Goal: Task Accomplishment & Management: Manage account settings

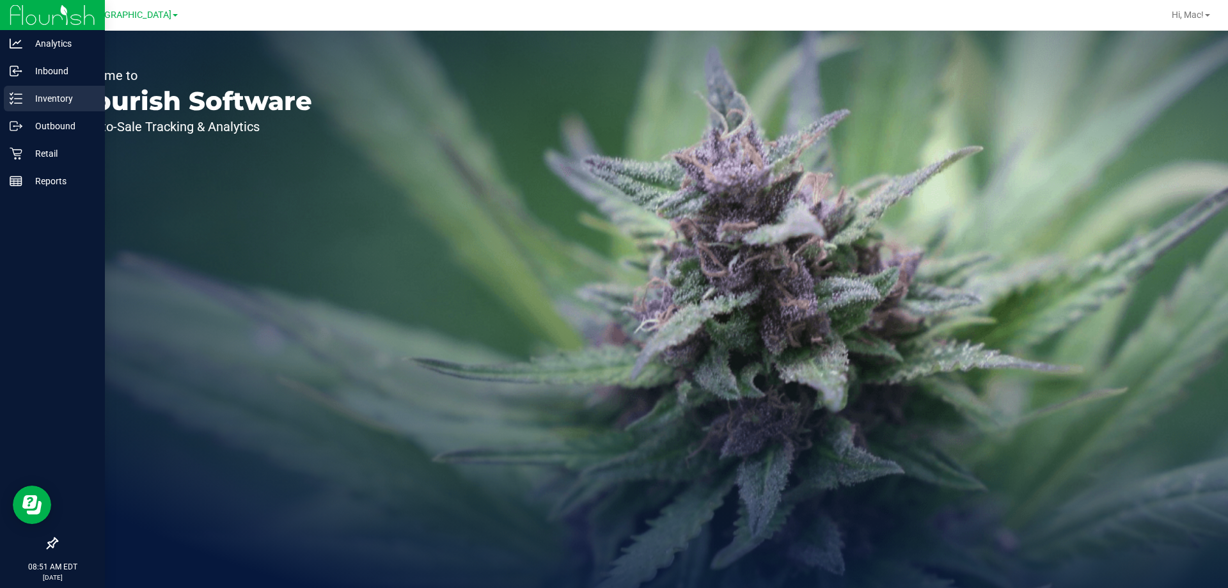
click at [22, 98] on icon at bounding box center [16, 98] width 13 height 13
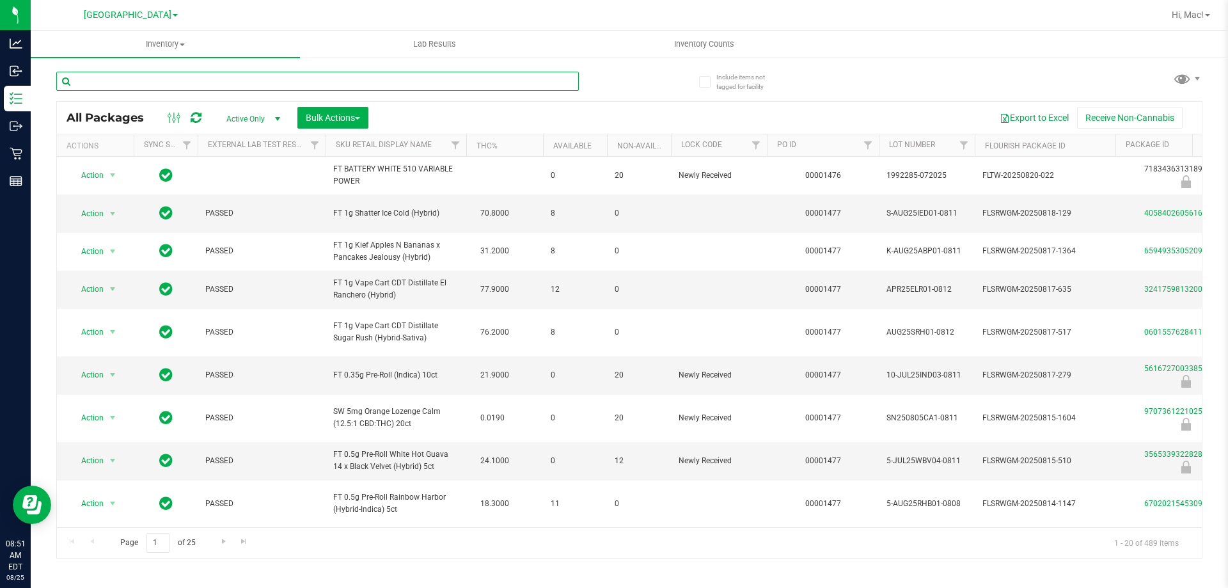
click at [169, 75] on input "text" at bounding box center [317, 81] width 523 height 19
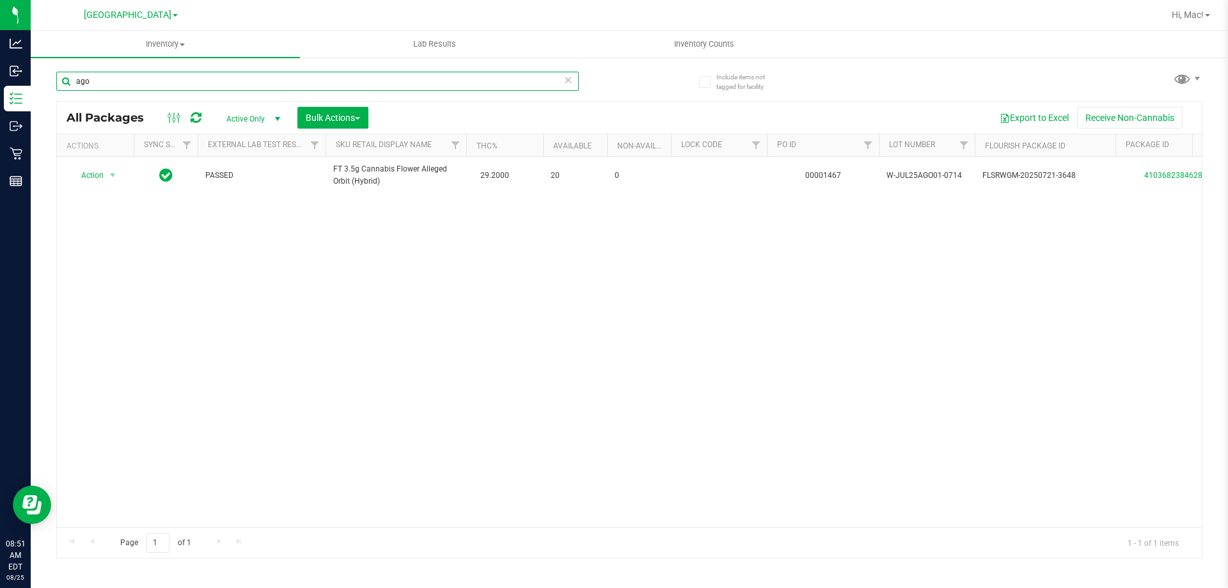
type input "ago"
click at [672, 331] on div "Action Action Adjust qty Create package Edit attributes Global inventory Locate…" at bounding box center [629, 342] width 1145 height 370
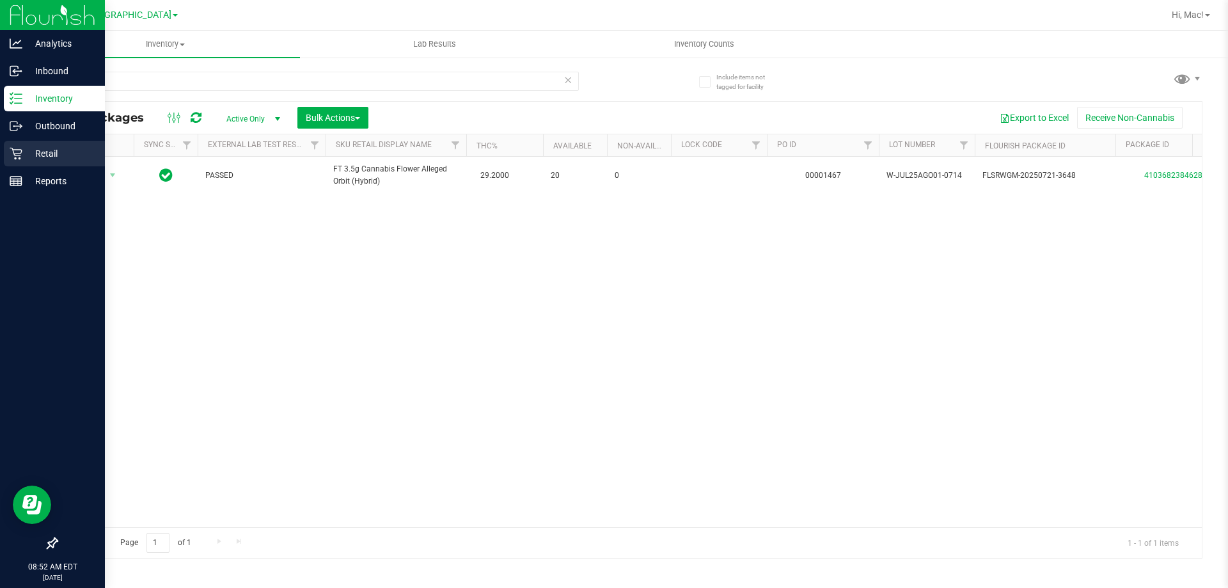
click at [17, 152] on icon at bounding box center [16, 153] width 13 height 13
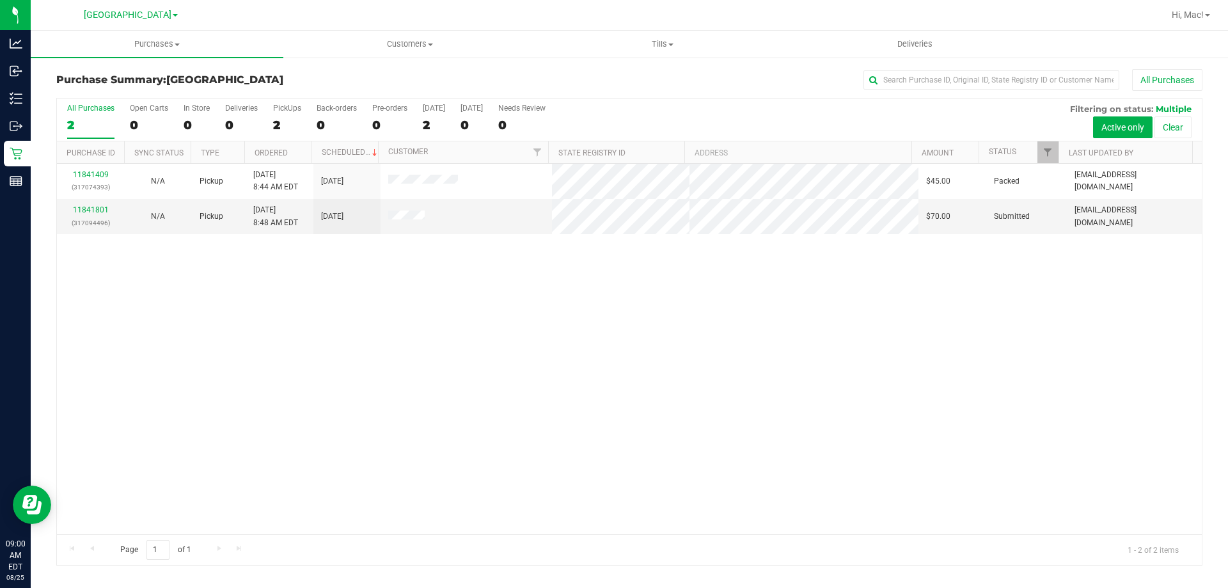
click at [281, 340] on div "11841409 (317074393) N/A Pickup [DATE] 8:44 AM EDT 8/25/2025 $45.00 Packed [EMA…" at bounding box center [629, 349] width 1145 height 370
click at [102, 210] on link "11841801" at bounding box center [91, 209] width 36 height 9
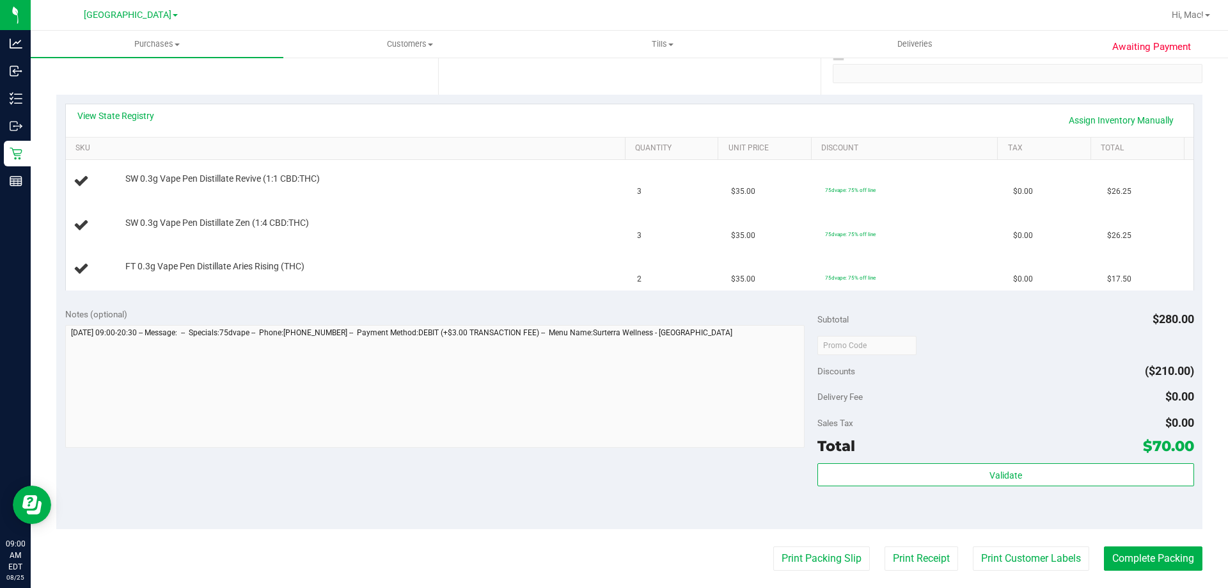
scroll to position [284, 0]
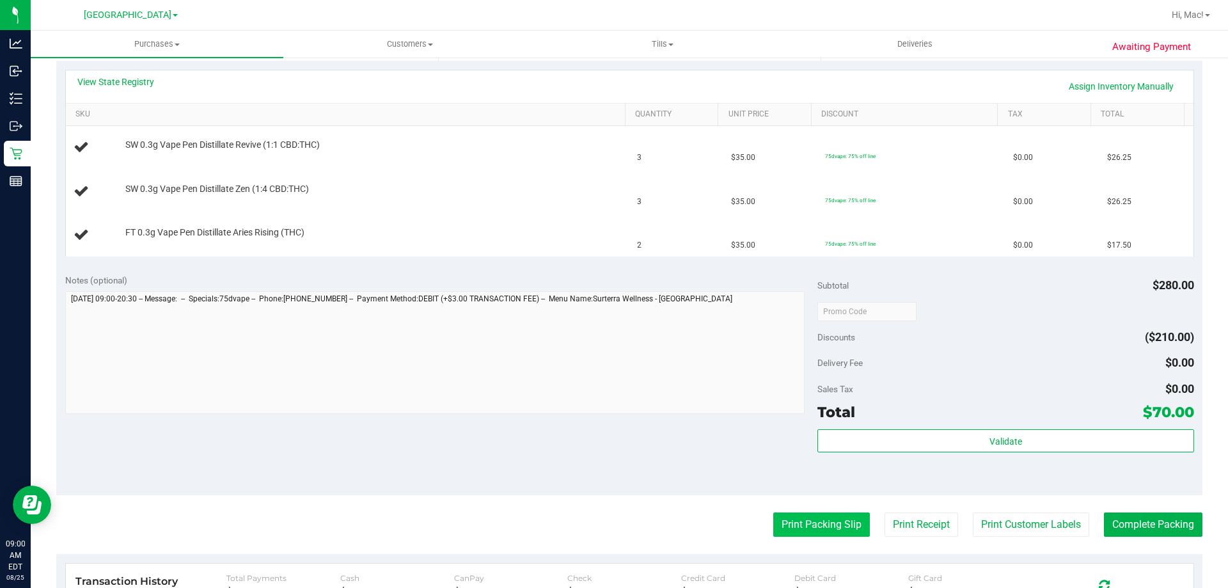
click at [819, 516] on button "Print Packing Slip" at bounding box center [821, 524] width 97 height 24
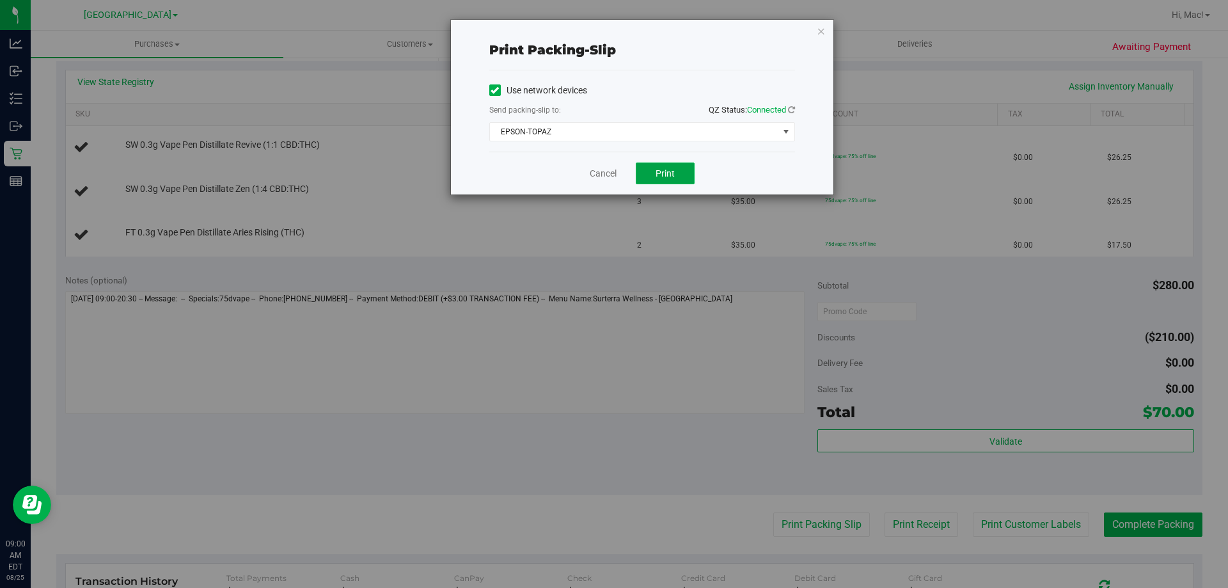
click at [667, 182] on button "Print" at bounding box center [665, 173] width 59 height 22
click at [607, 156] on div "Cancel Print" at bounding box center [642, 173] width 306 height 43
click at [609, 172] on link "Cancel" at bounding box center [603, 173] width 27 height 13
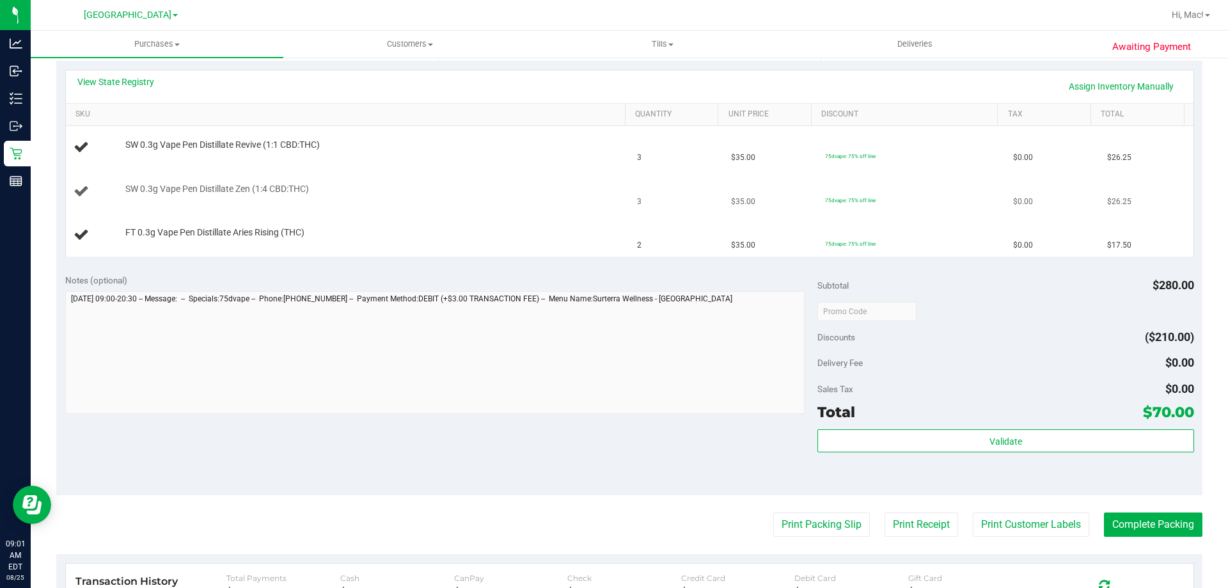
click at [629, 189] on td "3" at bounding box center [676, 192] width 94 height 44
click at [615, 224] on td "FT 0.3g Vape Pen Distillate Aries Rising (THC)" at bounding box center [348, 235] width 564 height 43
click at [637, 201] on span "3" at bounding box center [639, 202] width 4 height 12
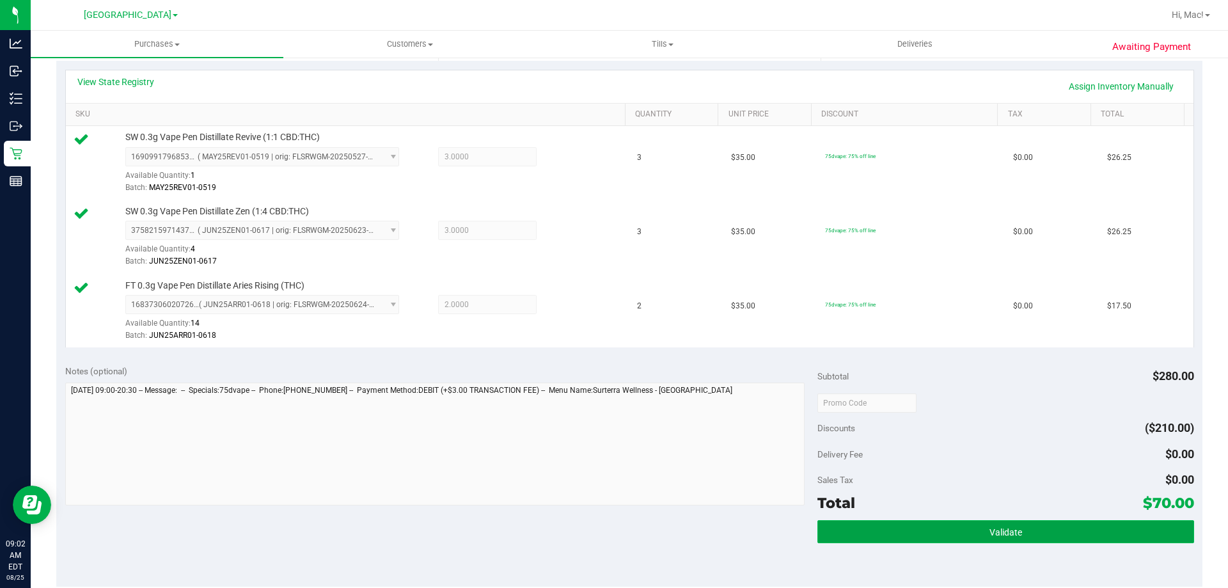
click at [1063, 534] on button "Validate" at bounding box center [1006, 531] width 376 height 23
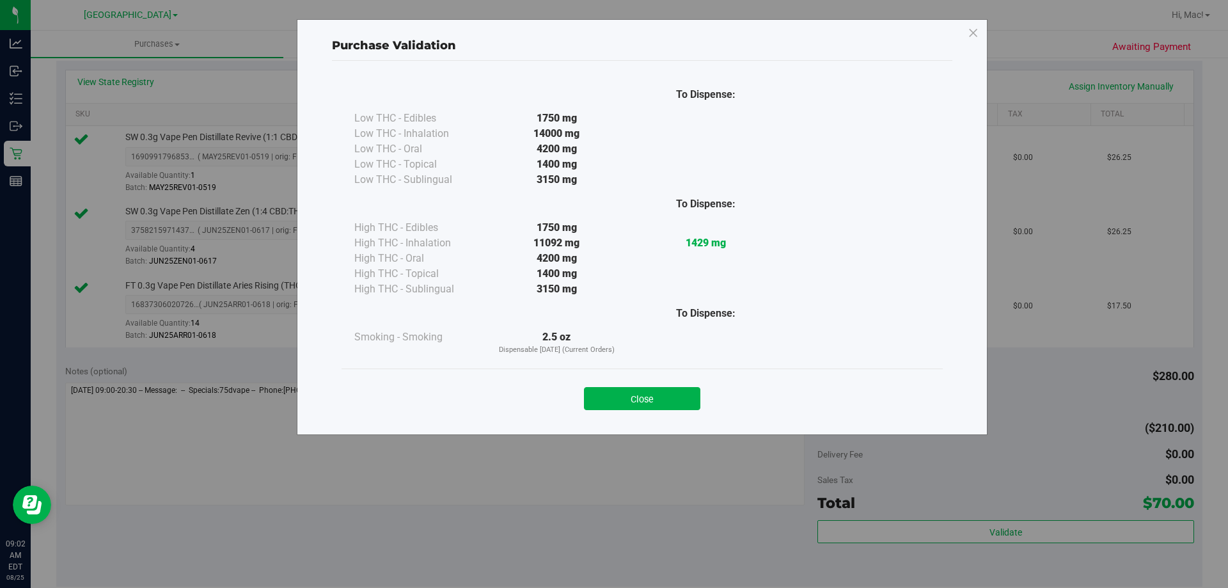
click at [663, 373] on div "Close" at bounding box center [642, 394] width 601 height 52
click at [672, 402] on button "Close" at bounding box center [642, 398] width 116 height 23
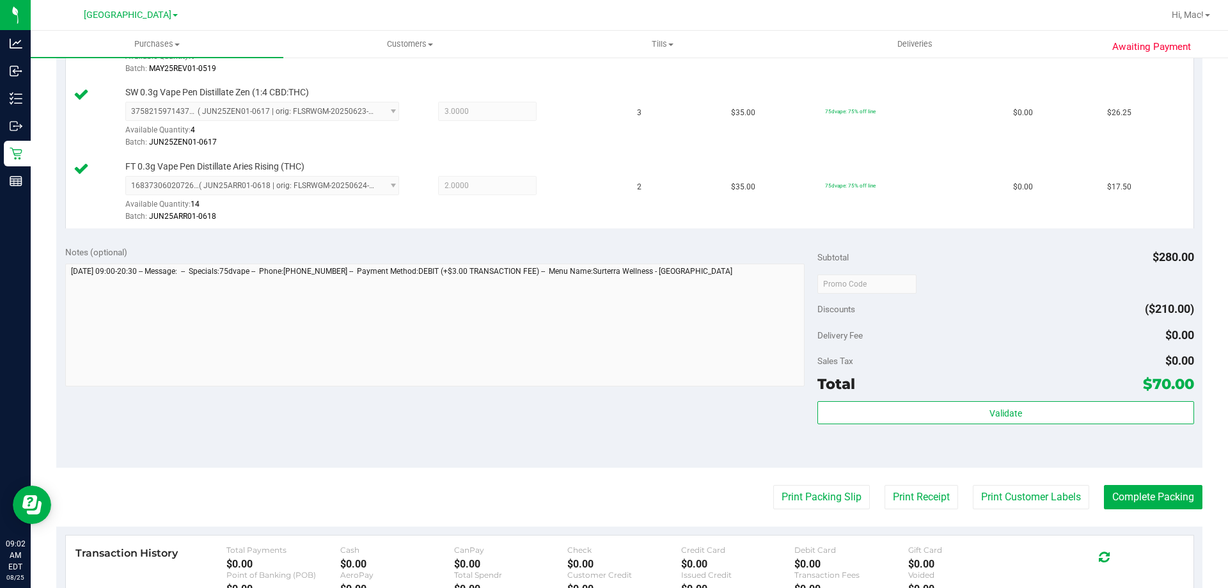
scroll to position [476, 0]
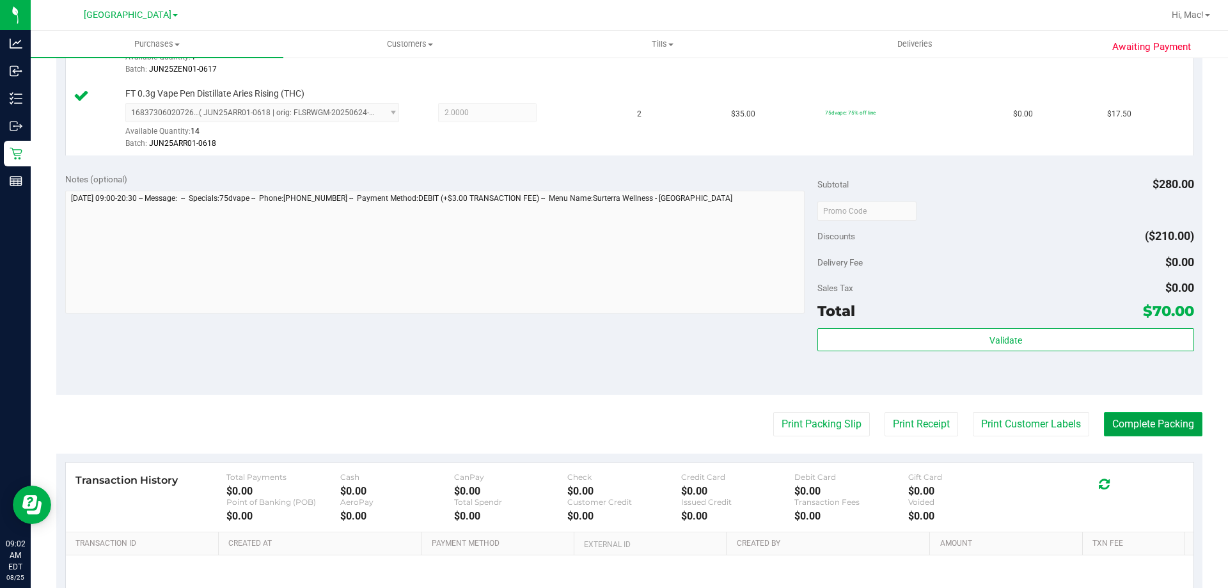
click at [1104, 427] on button "Complete Packing" at bounding box center [1153, 424] width 99 height 24
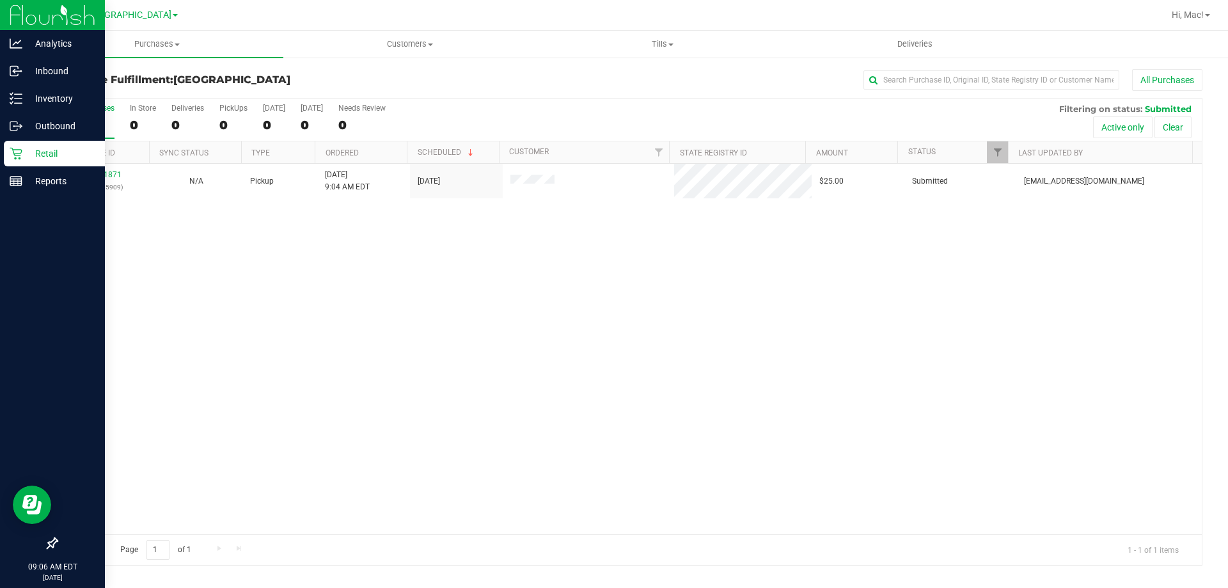
click at [39, 157] on p "Retail" at bounding box center [60, 153] width 77 height 15
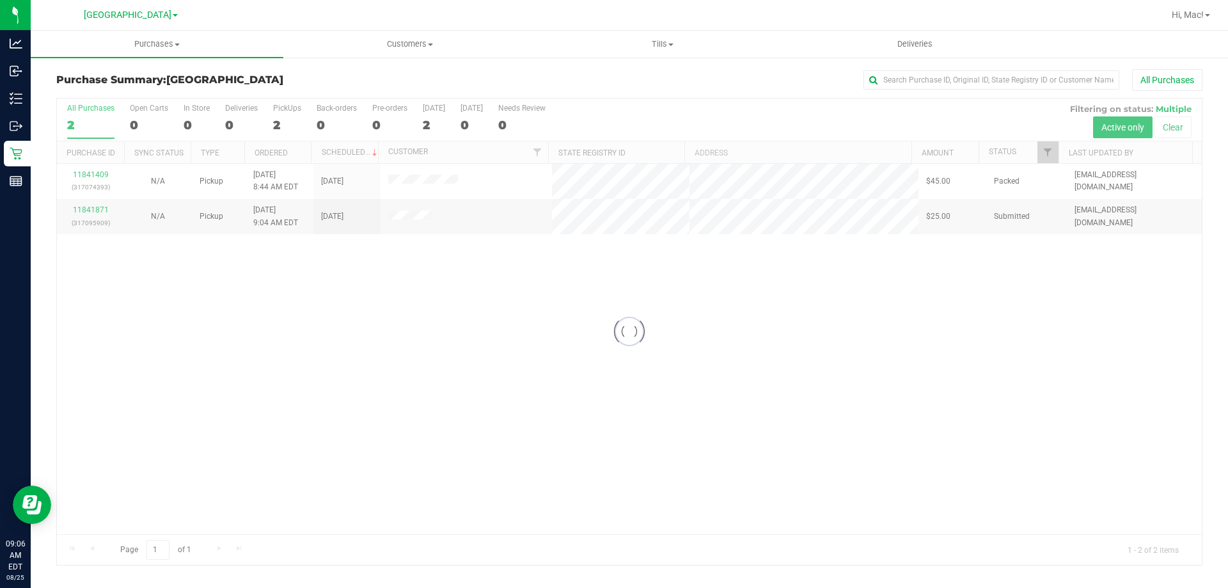
click at [560, 325] on div at bounding box center [629, 332] width 1145 height 466
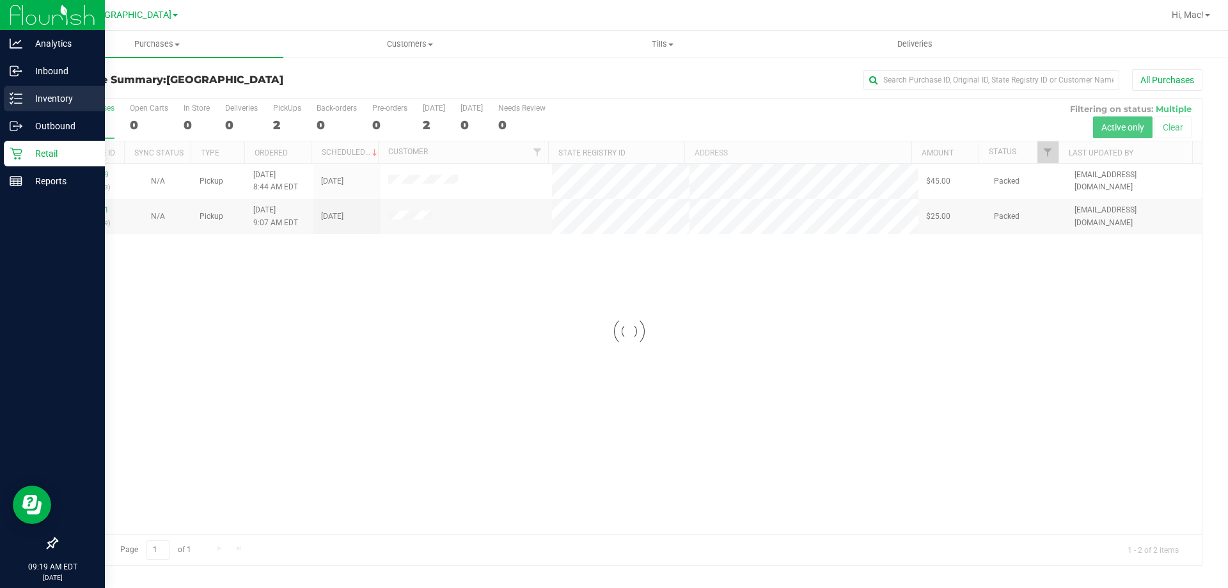
click at [19, 96] on icon at bounding box center [16, 98] width 13 height 13
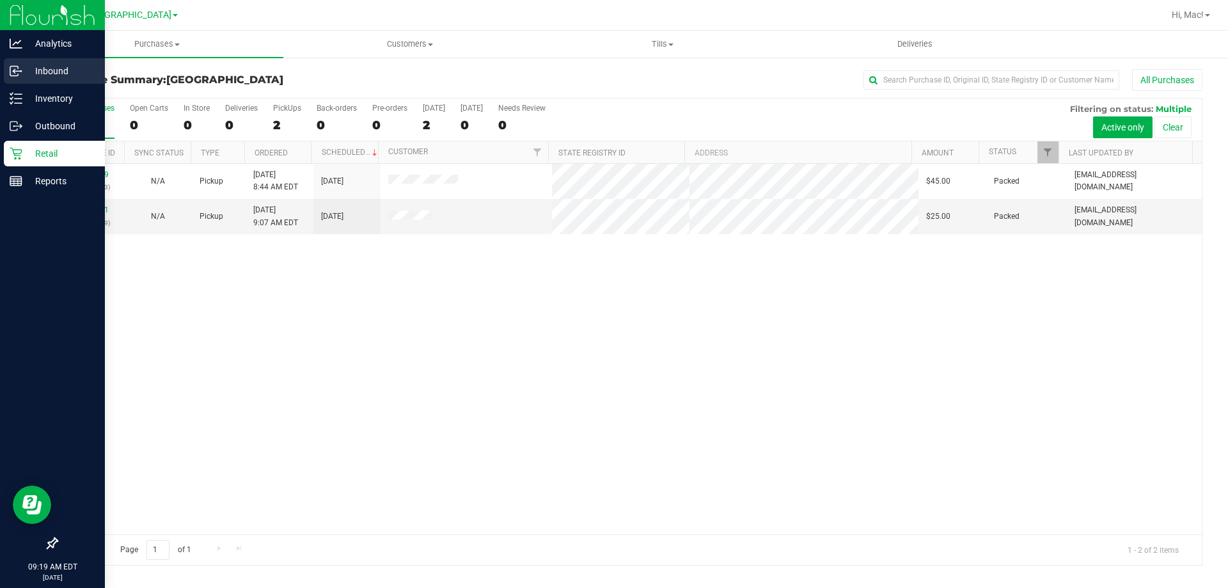
click at [66, 69] on p "Inbound" at bounding box center [60, 70] width 77 height 15
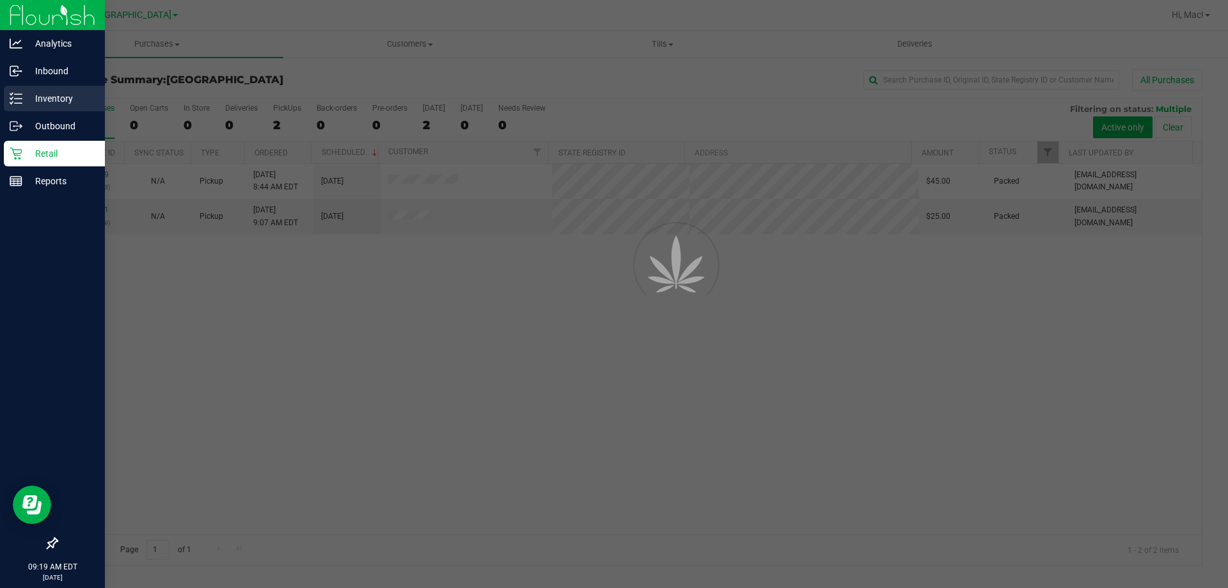
click at [64, 106] on p "Inventory" at bounding box center [60, 98] width 77 height 15
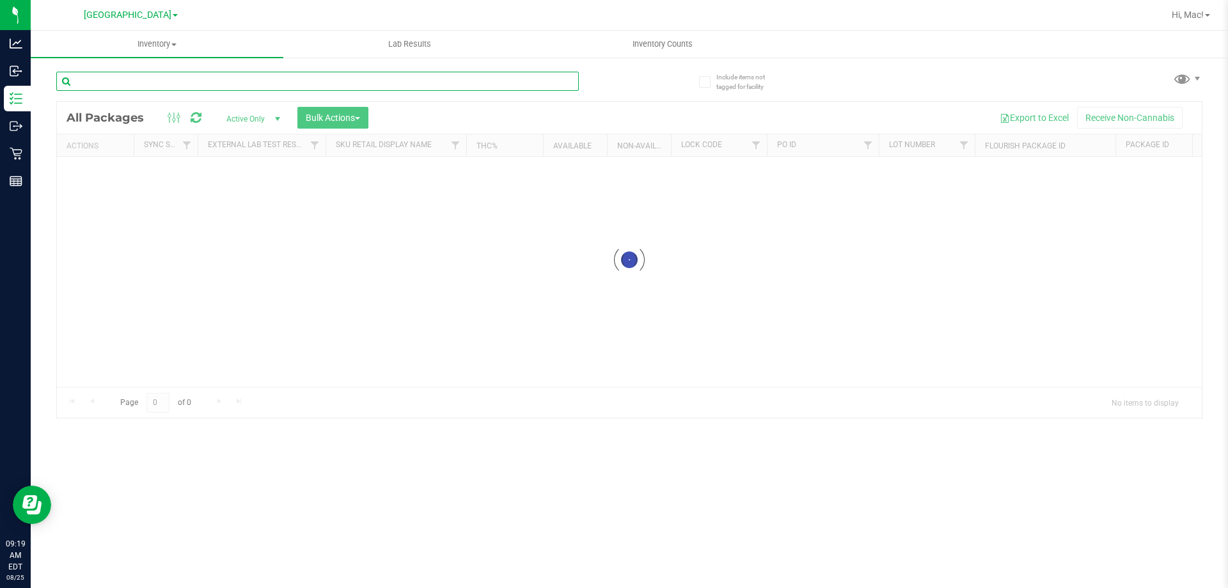
click at [164, 84] on input "text" at bounding box center [317, 81] width 523 height 19
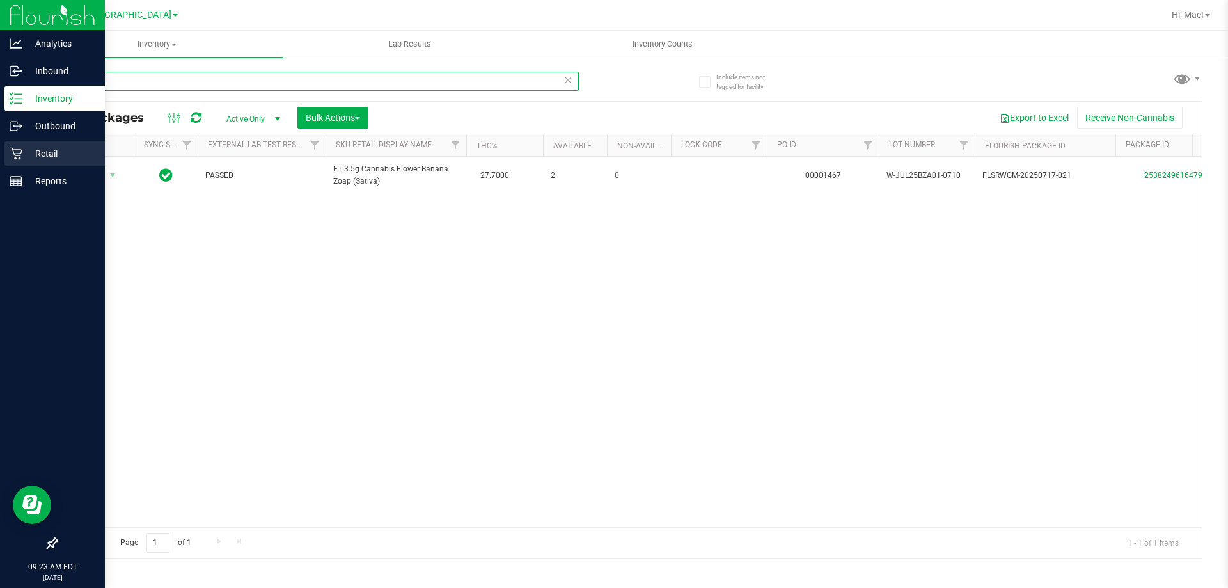
type input "bza"
click at [40, 142] on div "Retail" at bounding box center [54, 154] width 101 height 26
